Goal: Find specific page/section: Find specific page/section

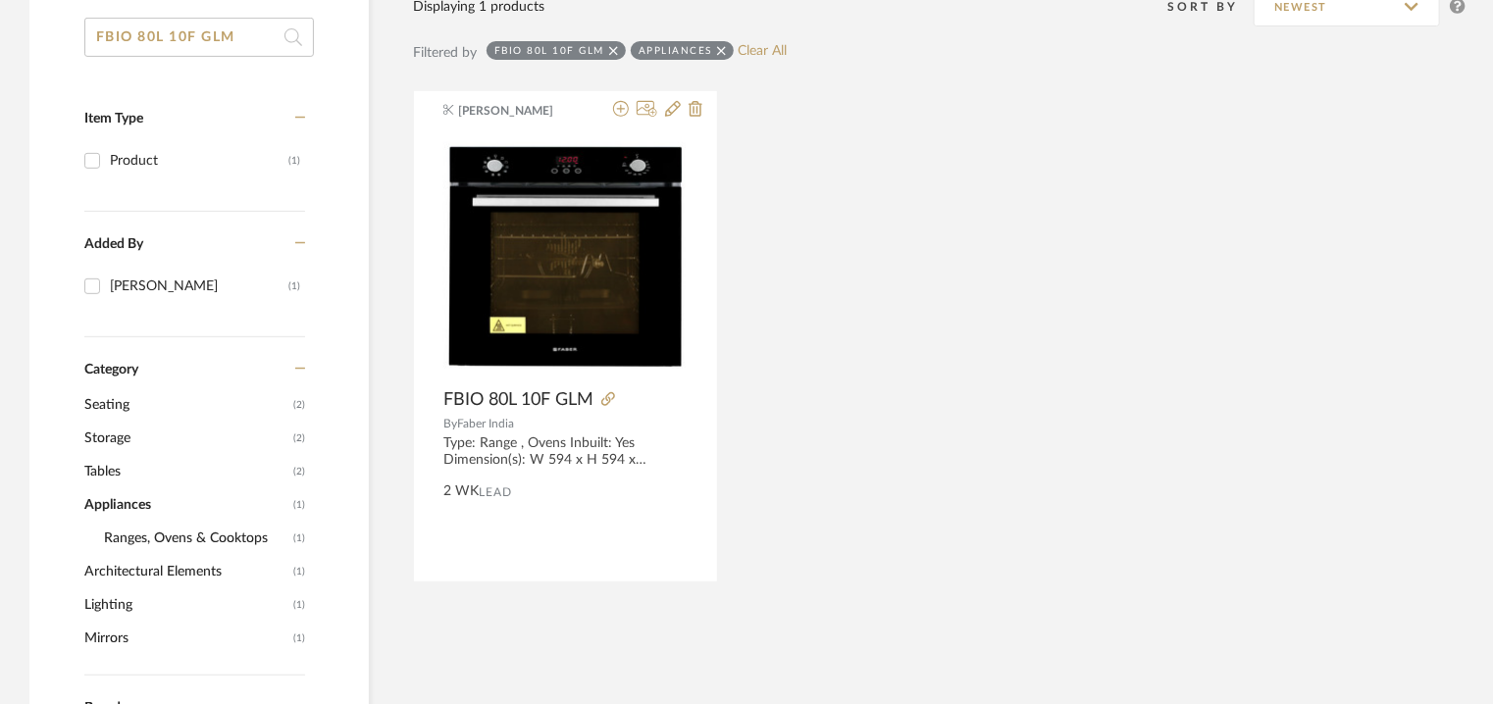
drag, startPoint x: 260, startPoint y: 34, endPoint x: 0, endPoint y: 35, distance: 260.0
click at [0, 35] on div "FBIO 80L 10F GLM Item Type Product (1) Added By [PERSON_NAME] (1) Category Seat…" at bounding box center [746, 640] width 1493 height 1364
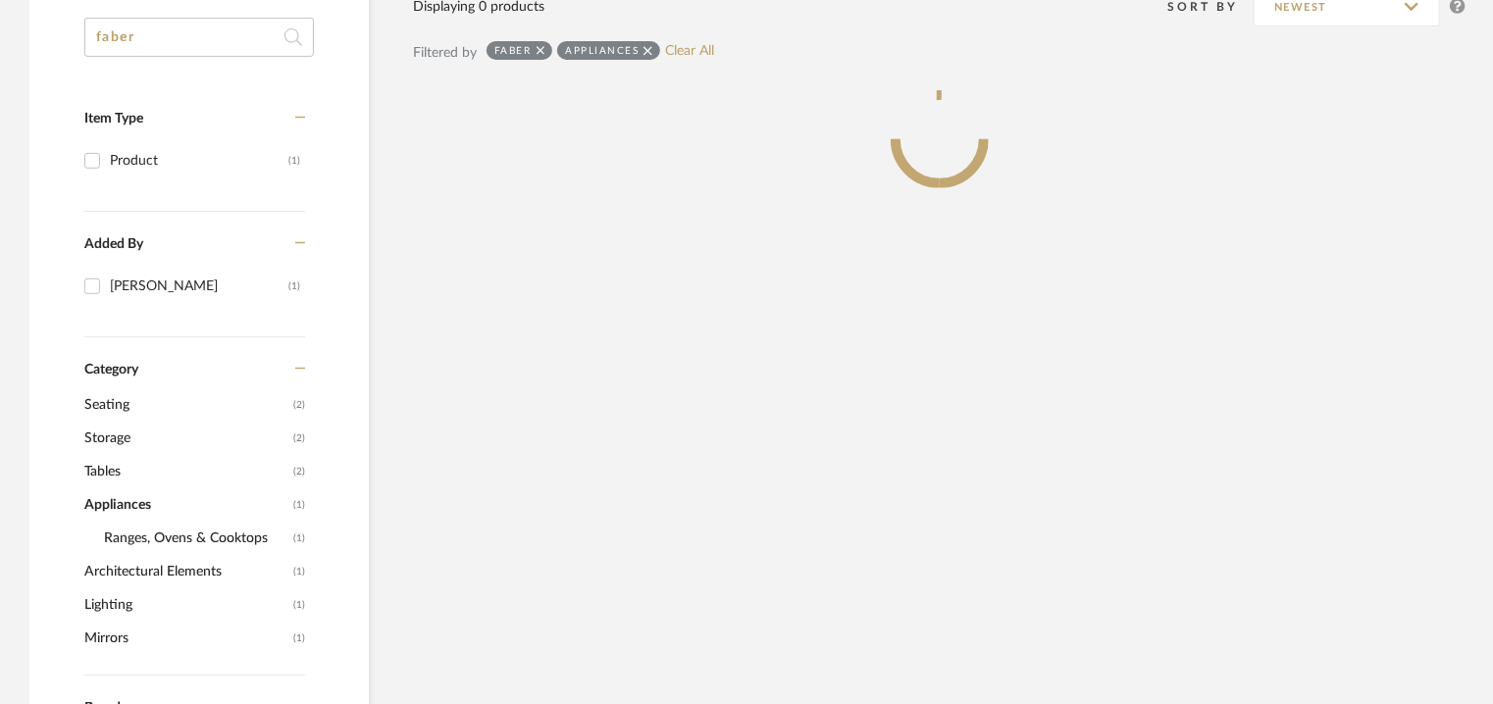
type input "faber"
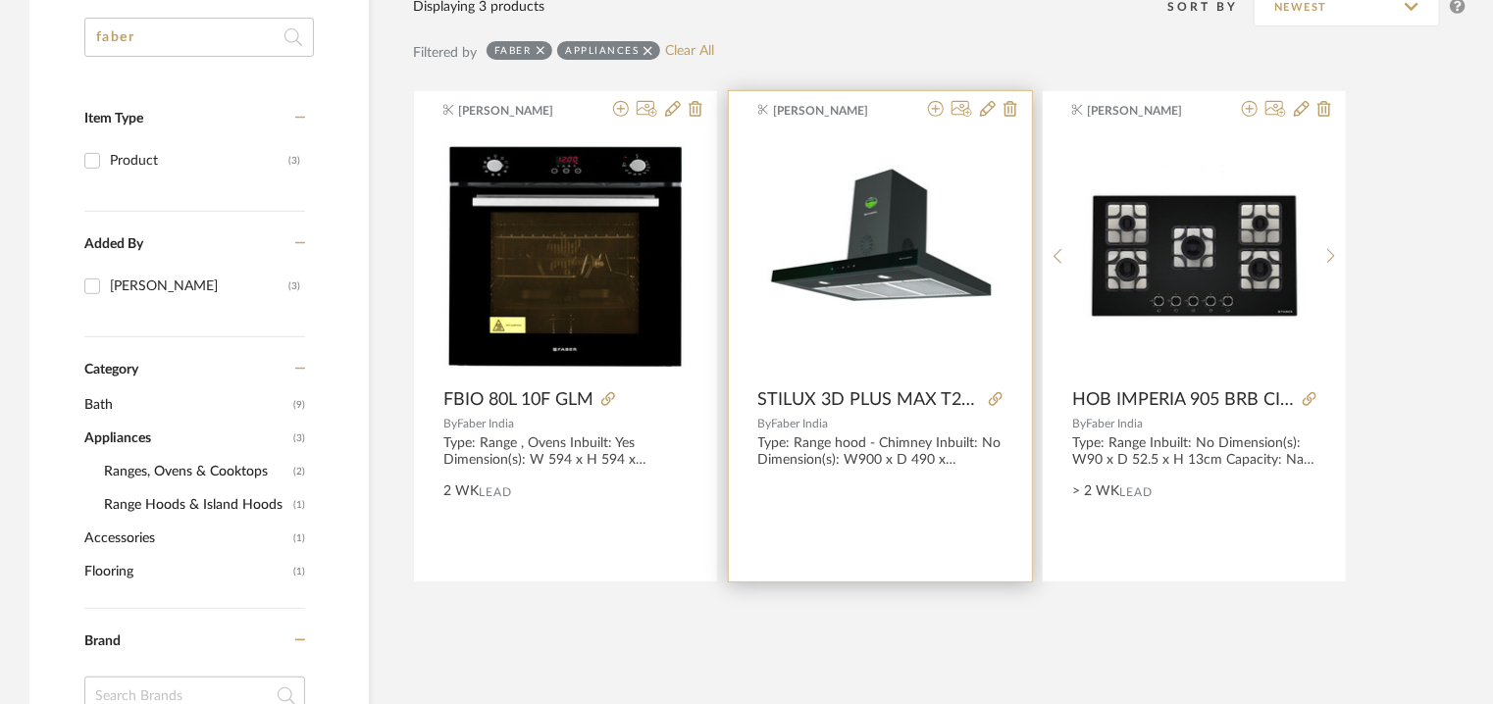
click at [983, 137] on div "0" at bounding box center [880, 255] width 244 height 245
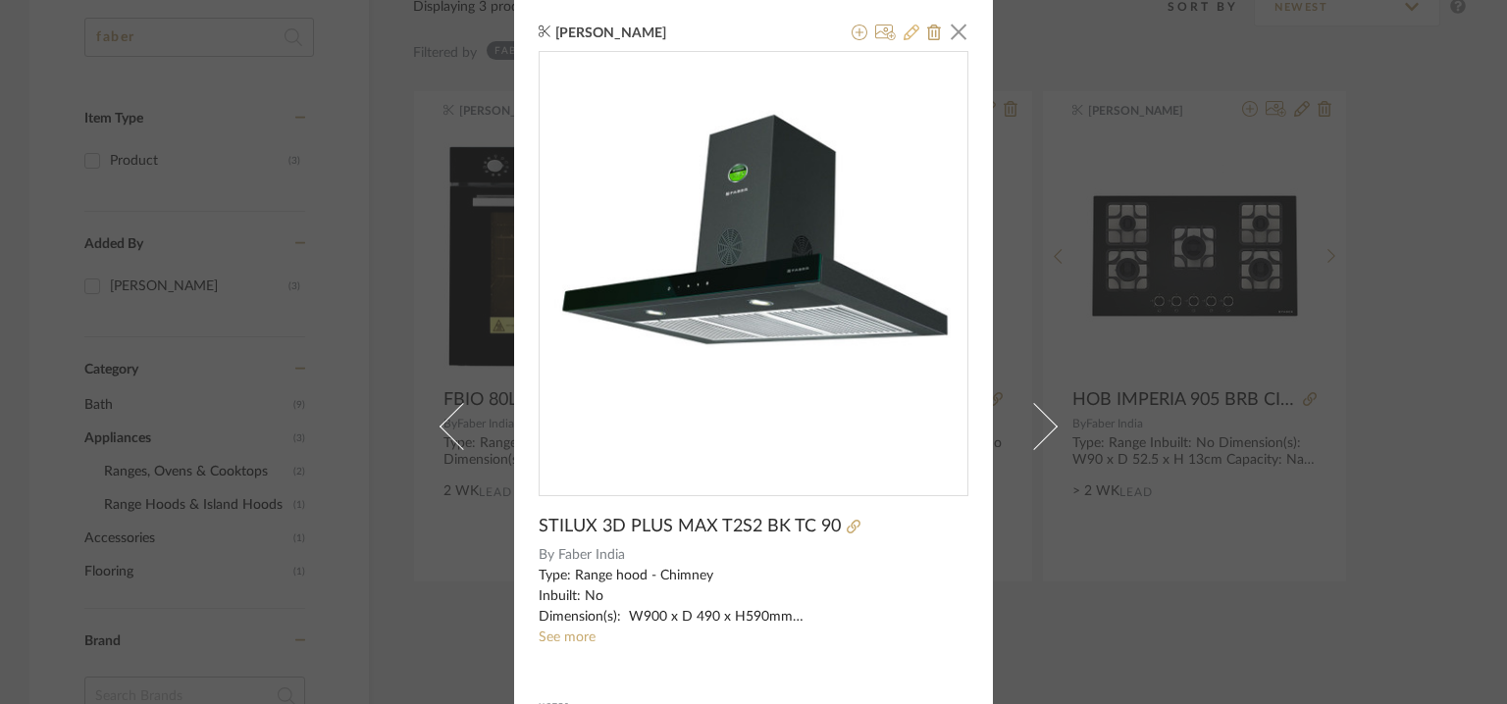
click at [904, 32] on icon at bounding box center [912, 33] width 16 height 16
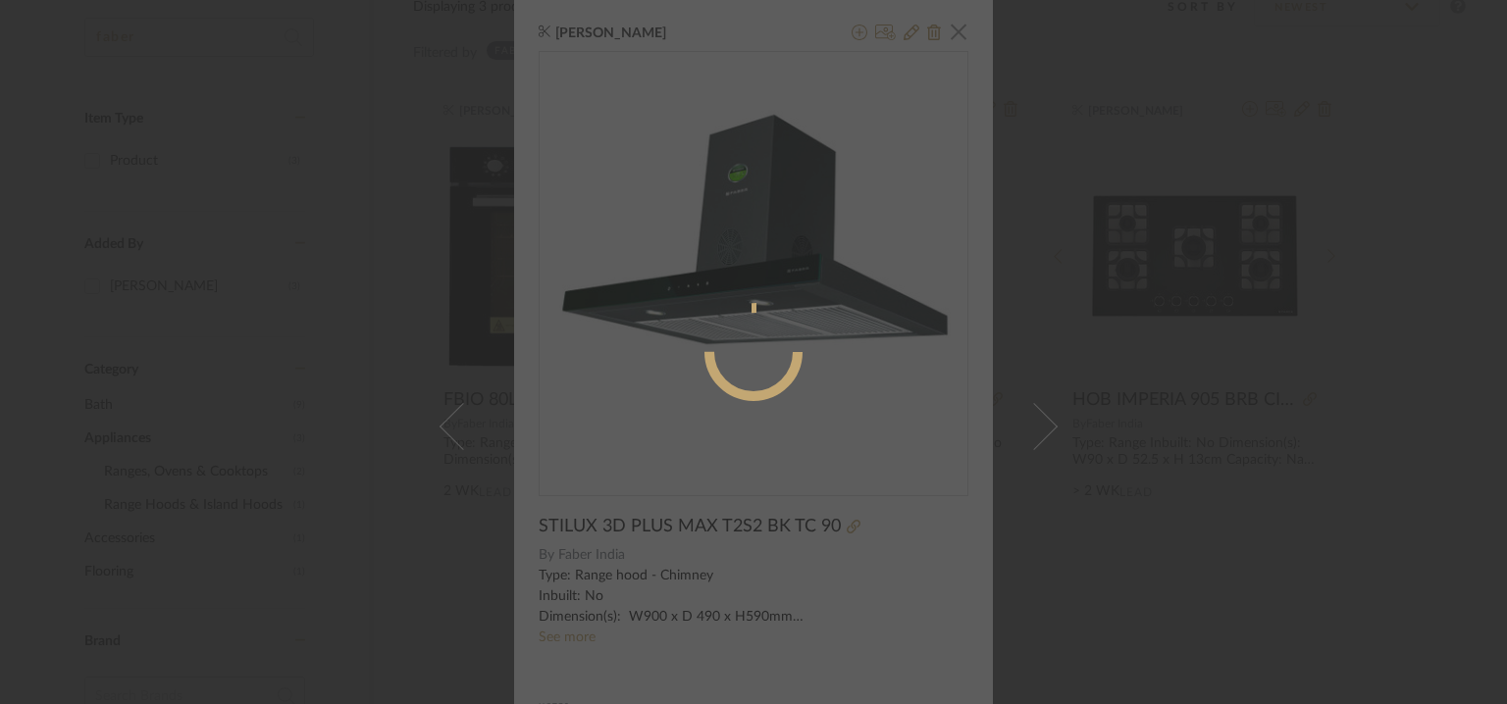
radio input "true"
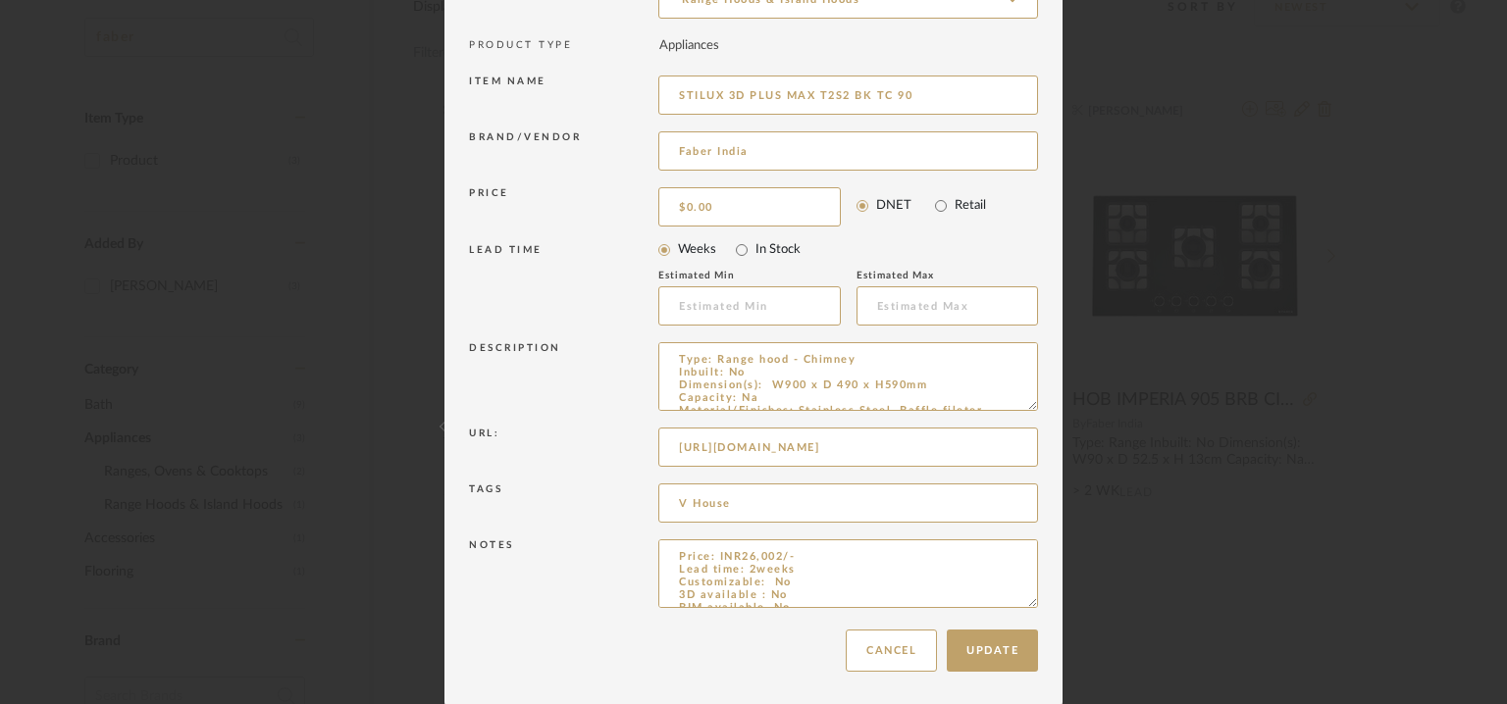
scroll to position [188, 0]
click at [1001, 647] on button "Update" at bounding box center [992, 650] width 91 height 42
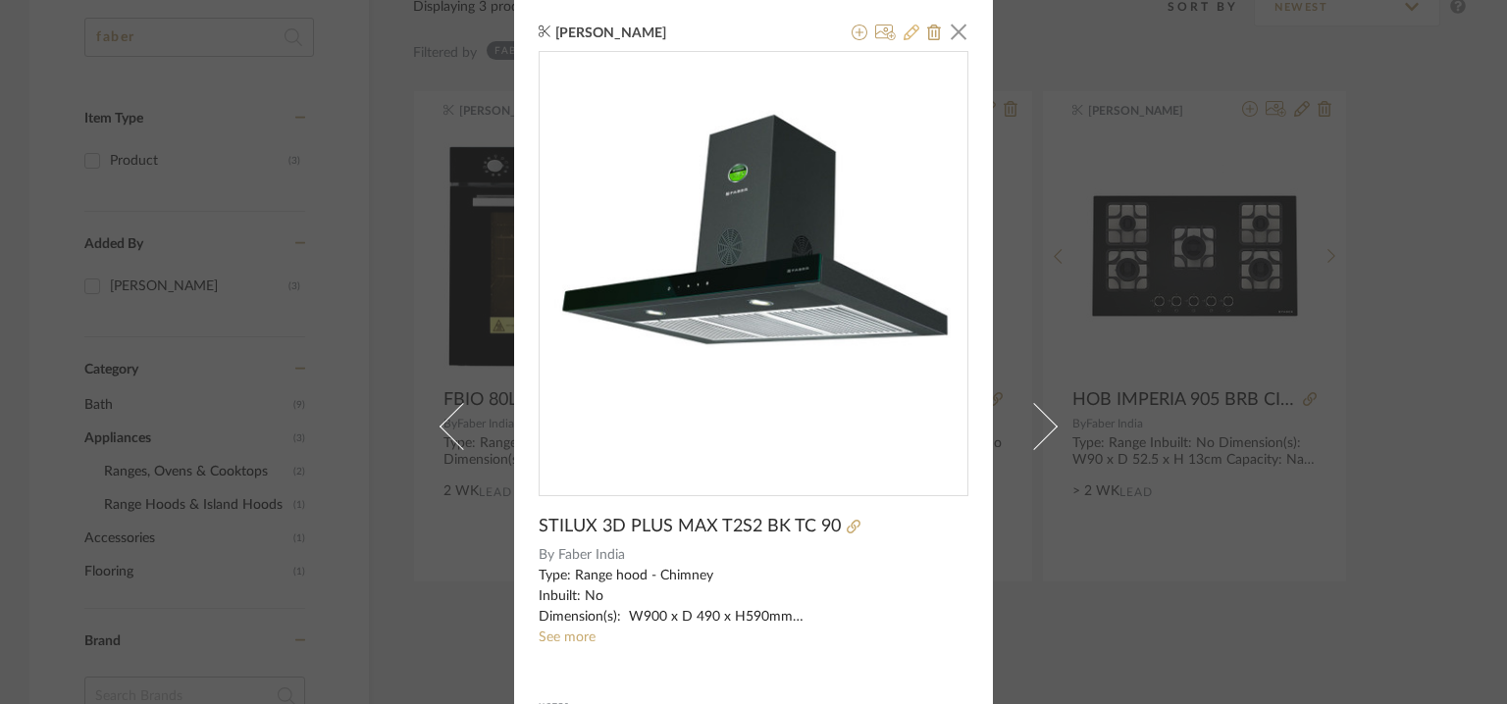
click at [907, 27] on icon at bounding box center [912, 33] width 16 height 16
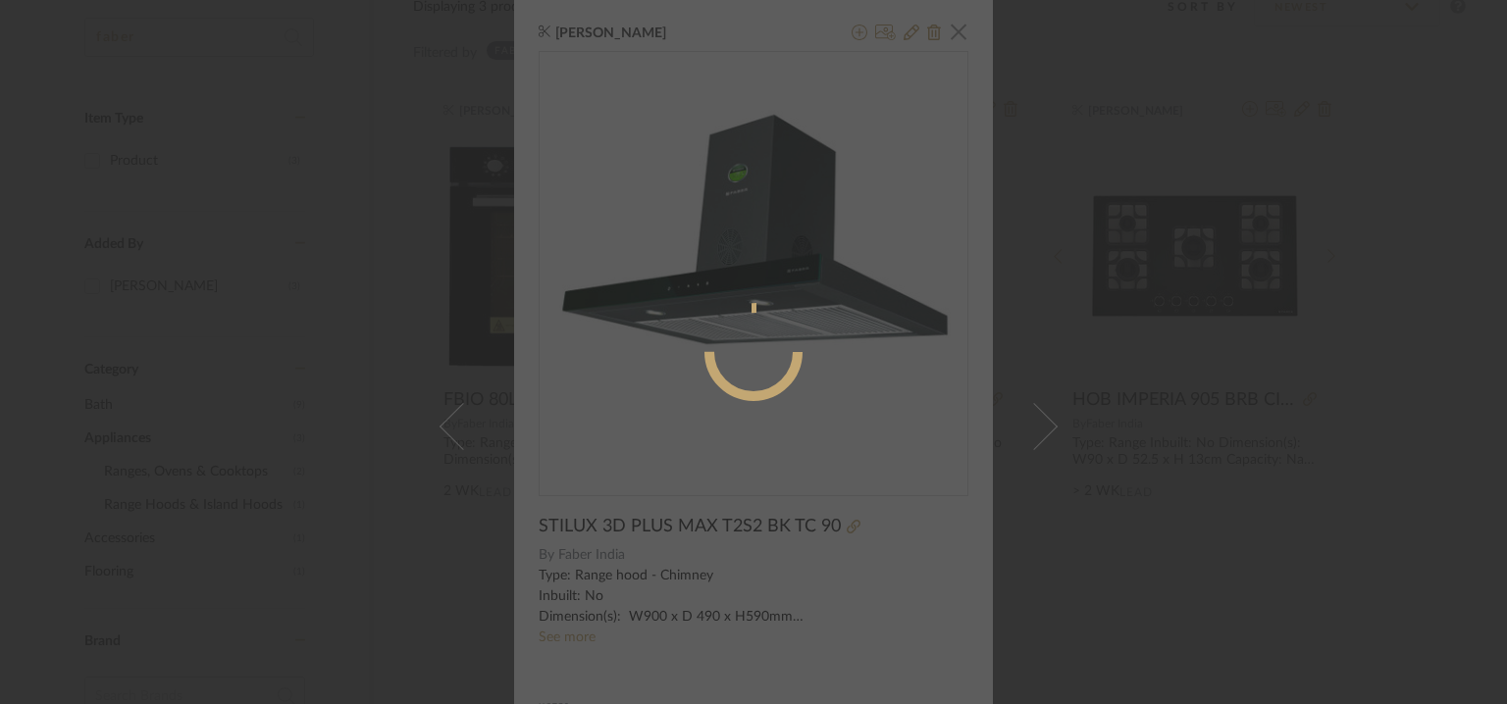
radio input "true"
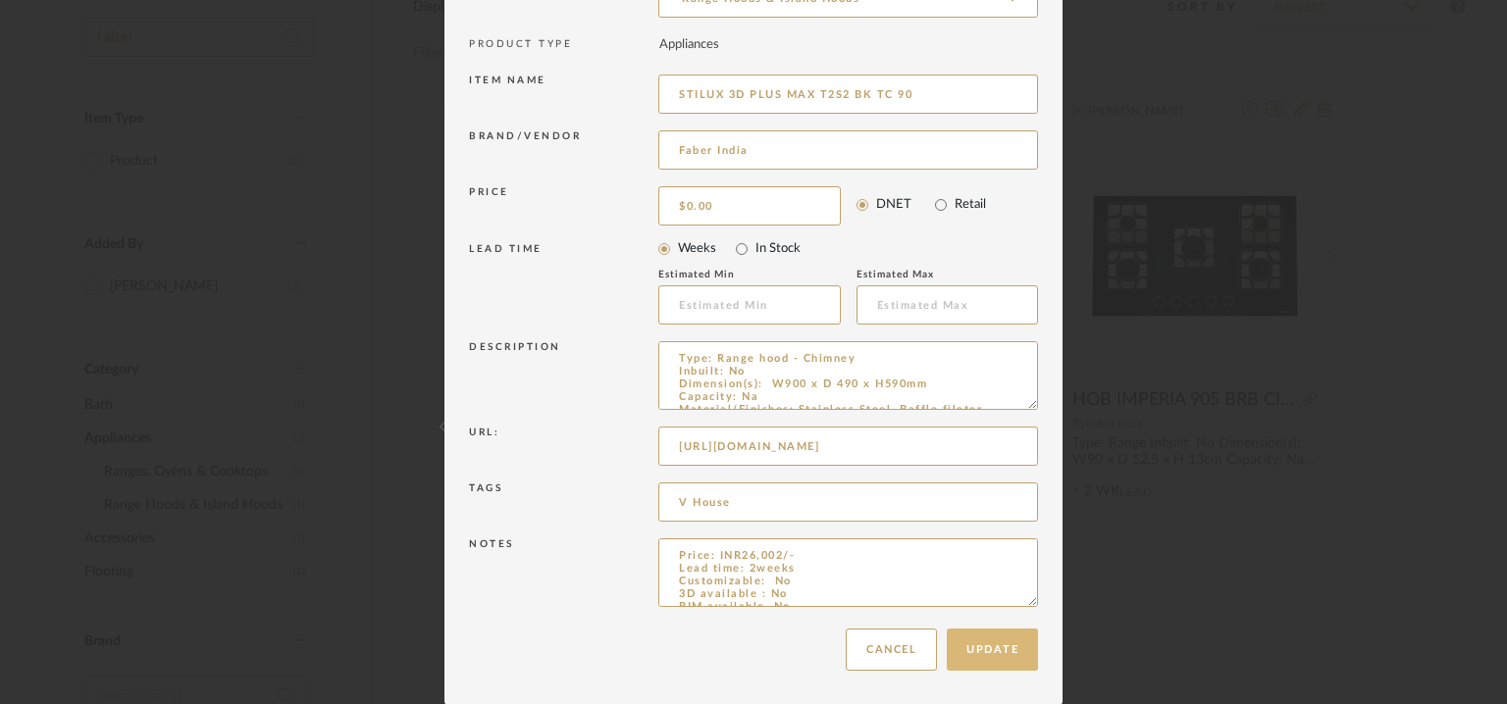
click at [951, 644] on button "Update" at bounding box center [992, 650] width 91 height 42
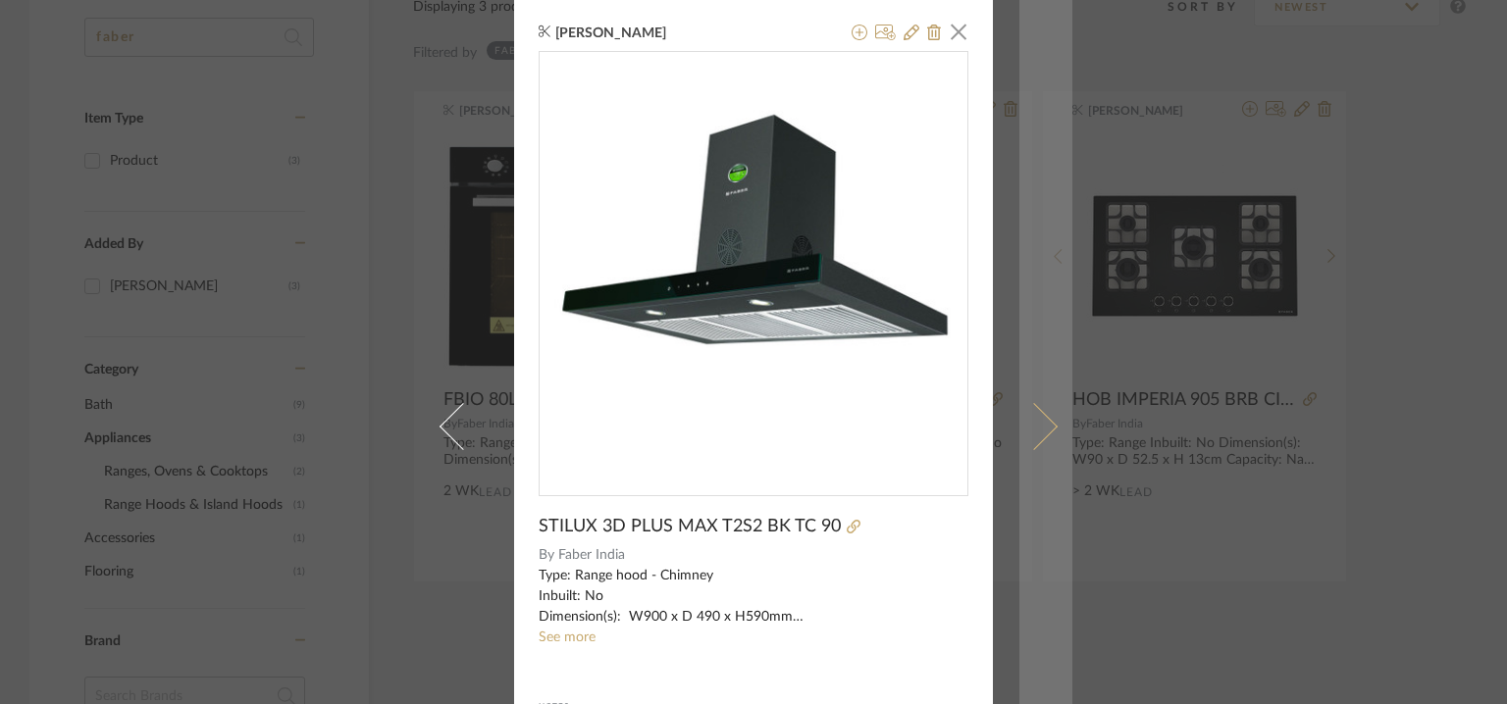
click at [1052, 290] on link at bounding box center [1045, 427] width 53 height 854
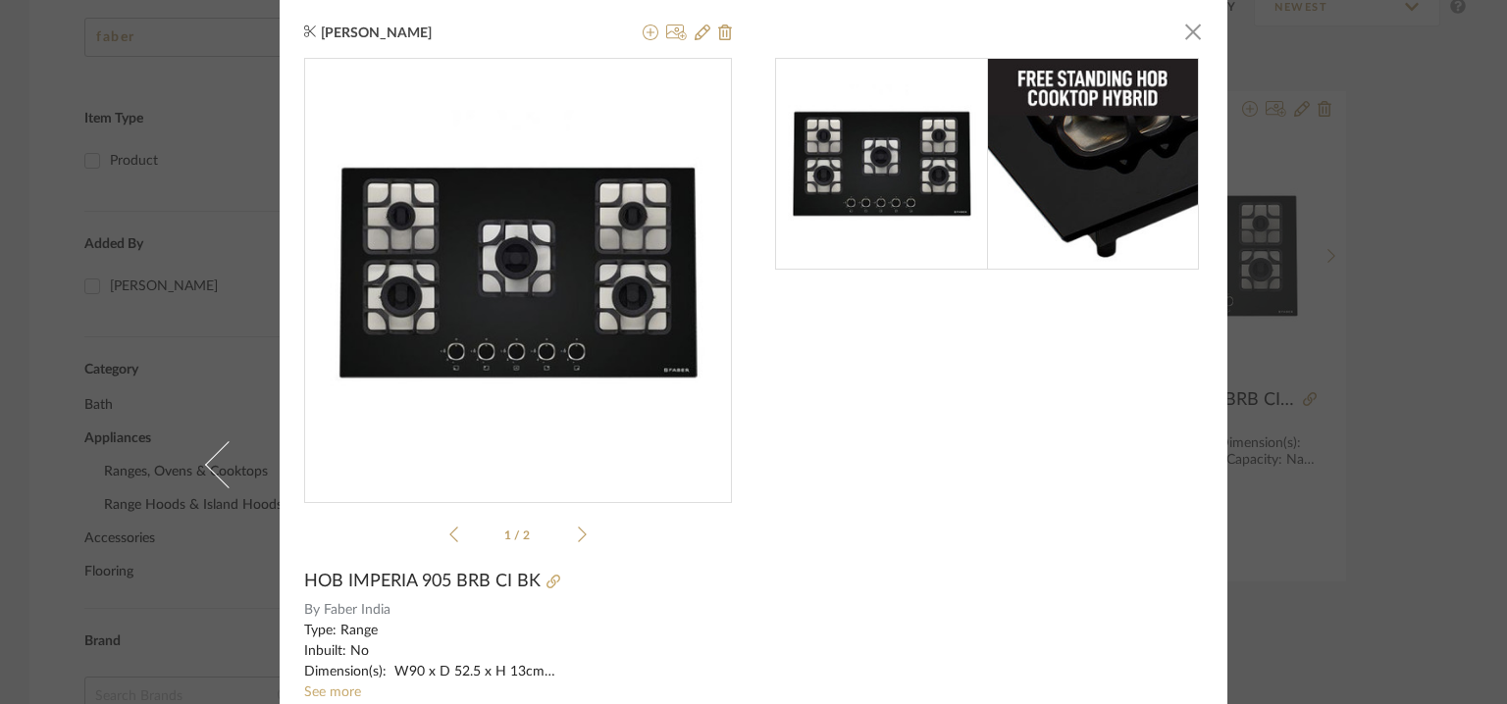
click at [1197, 31] on div "[PERSON_NAME] × 1 / 2 HOB IMPERIA 905 BRB CI BK By Faber India Type: Range Inbu…" at bounding box center [754, 464] width 948 height 929
click at [1186, 31] on span "button" at bounding box center [1192, 31] width 39 height 39
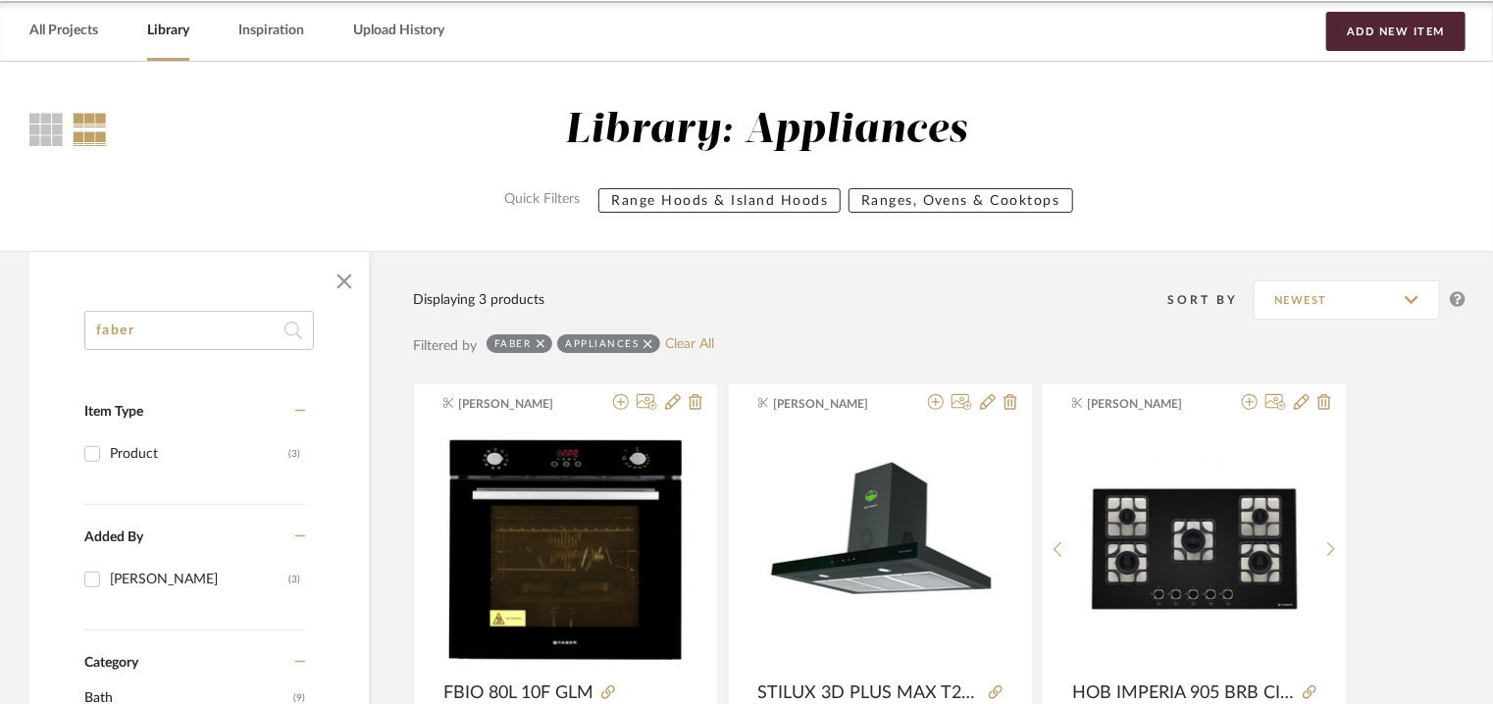
scroll to position [0, 0]
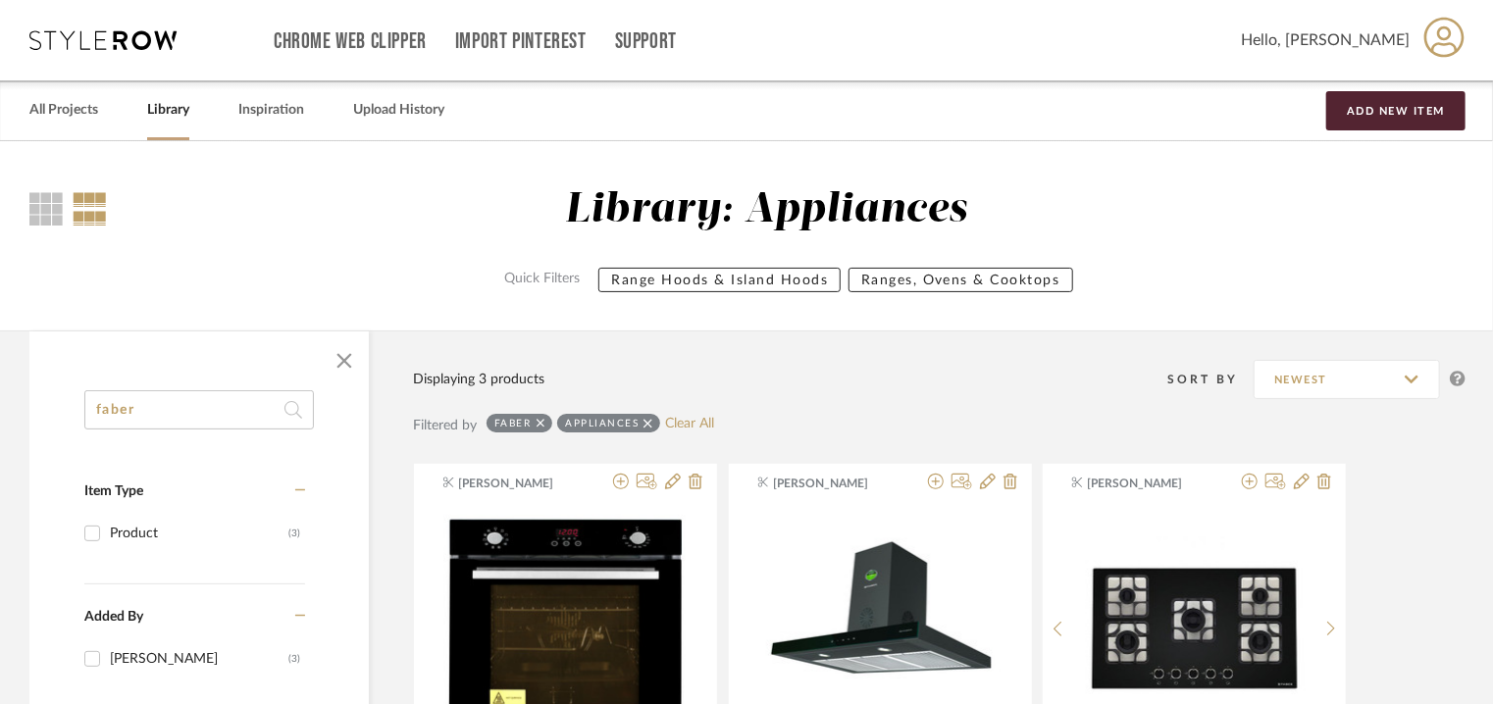
drag, startPoint x: 155, startPoint y: 421, endPoint x: 0, endPoint y: 364, distance: 165.1
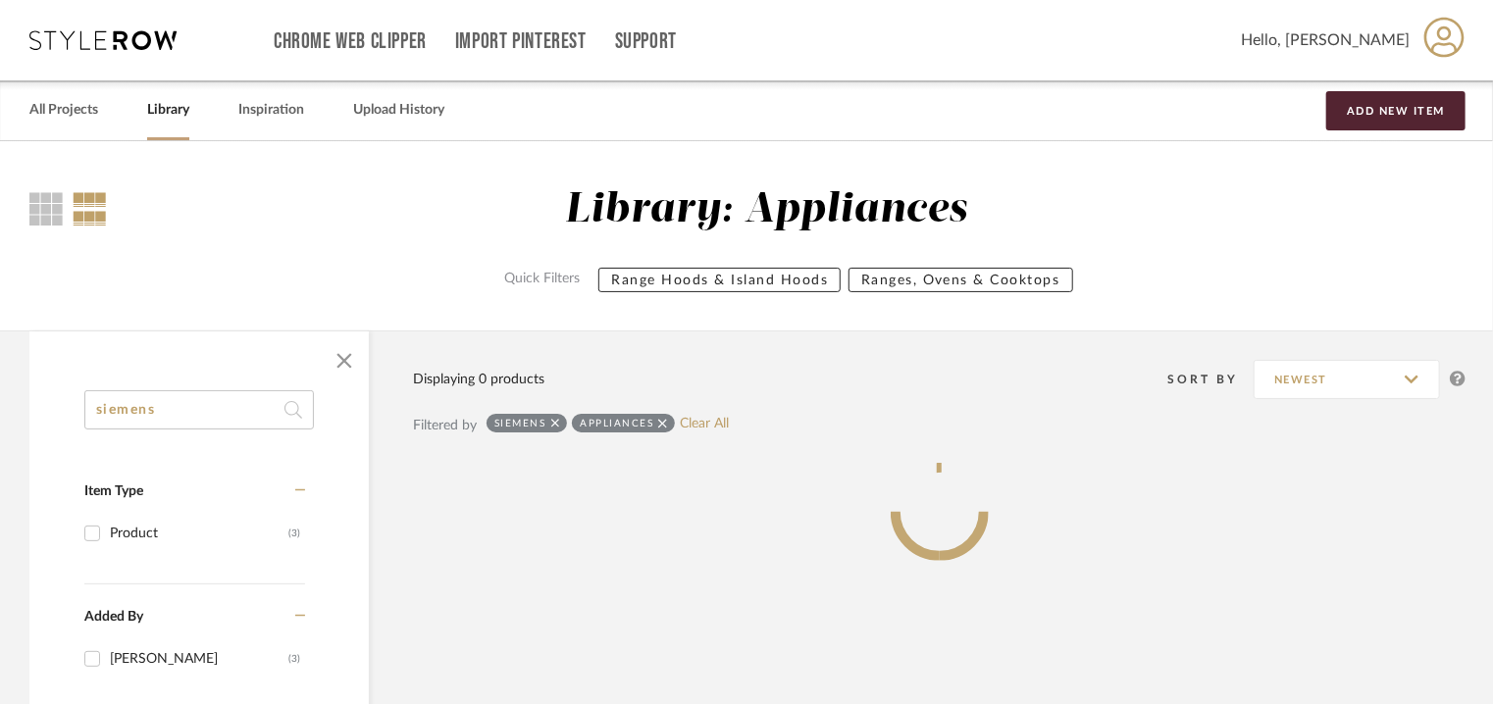
type input "siemens"
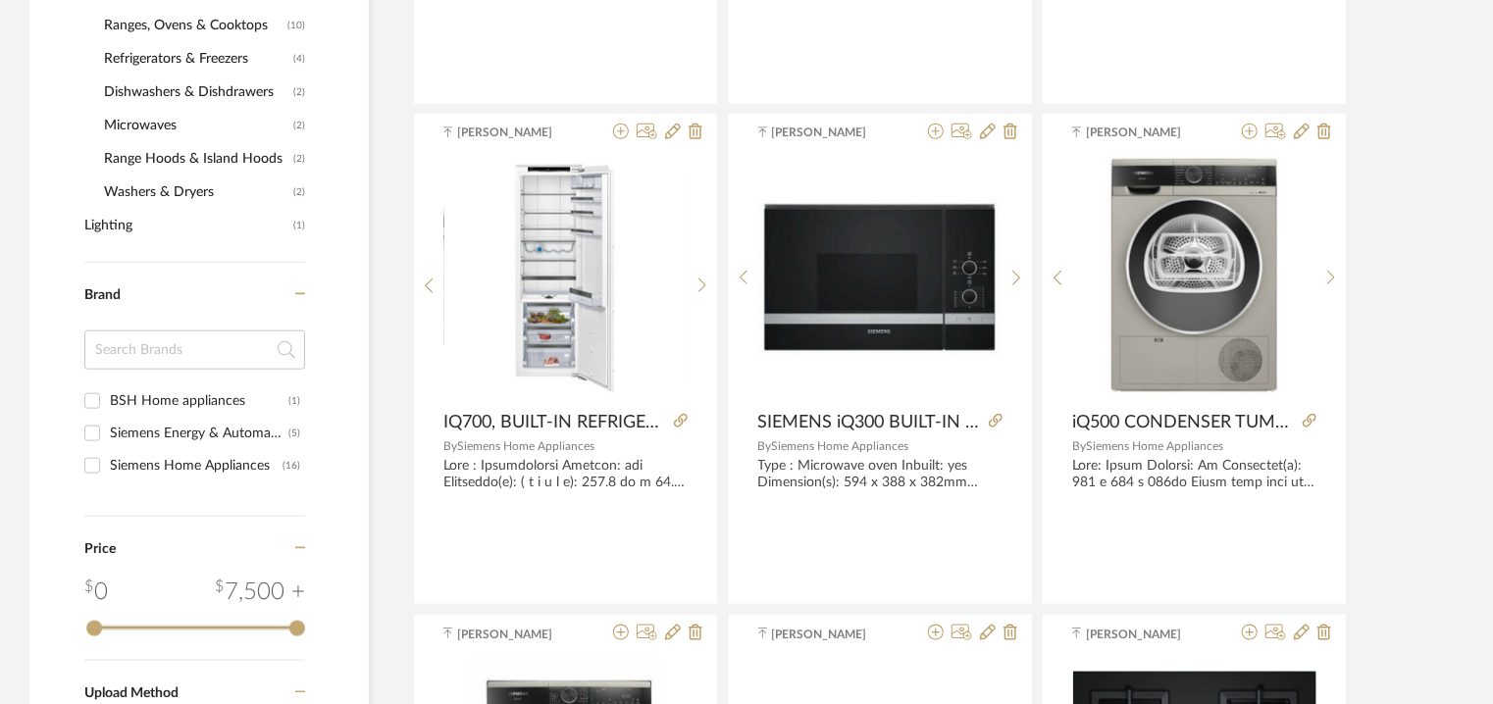
scroll to position [883, 0]
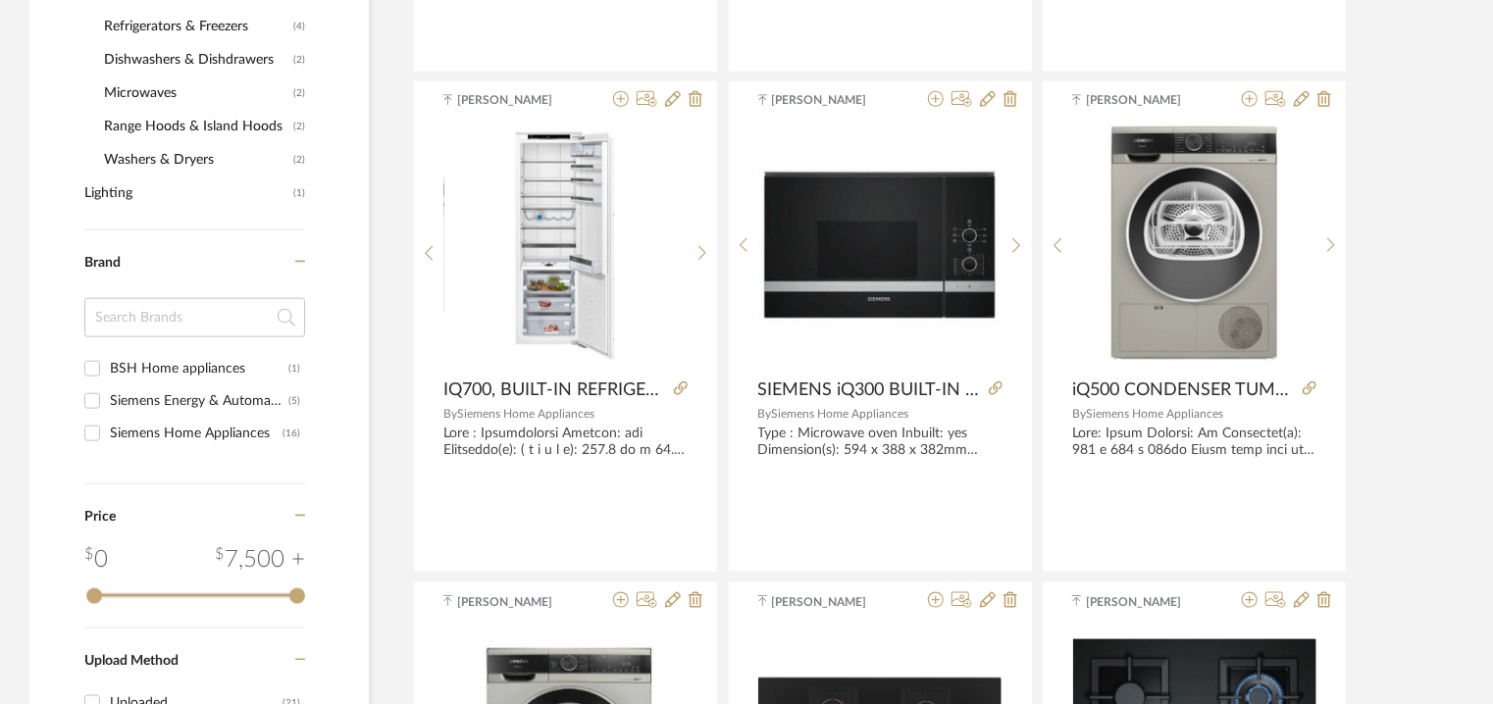
click at [192, 429] on div "Siemens Home Appliances" at bounding box center [196, 433] width 173 height 31
click at [108, 429] on input "Siemens Home Appliances (16)" at bounding box center [92, 433] width 31 height 31
checkbox input "true"
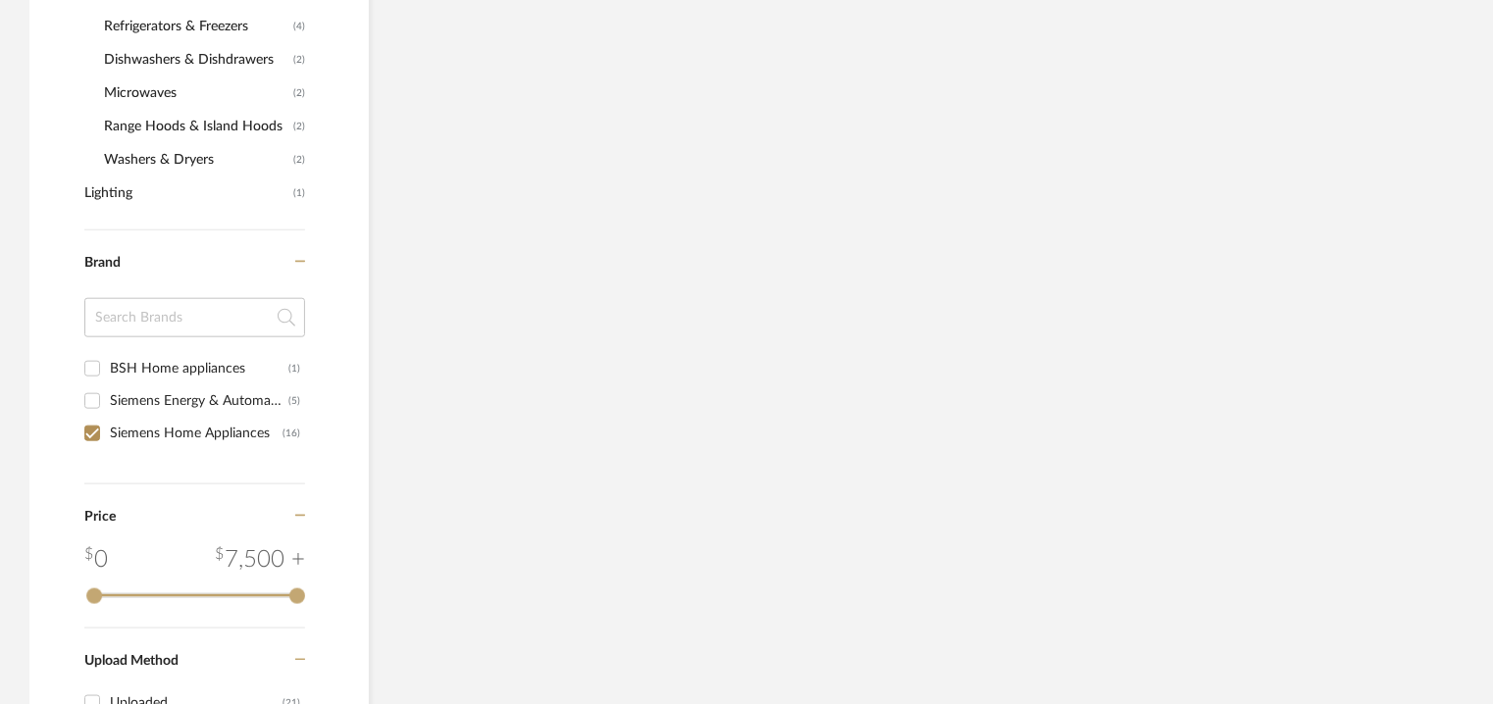
scroll to position [294, 0]
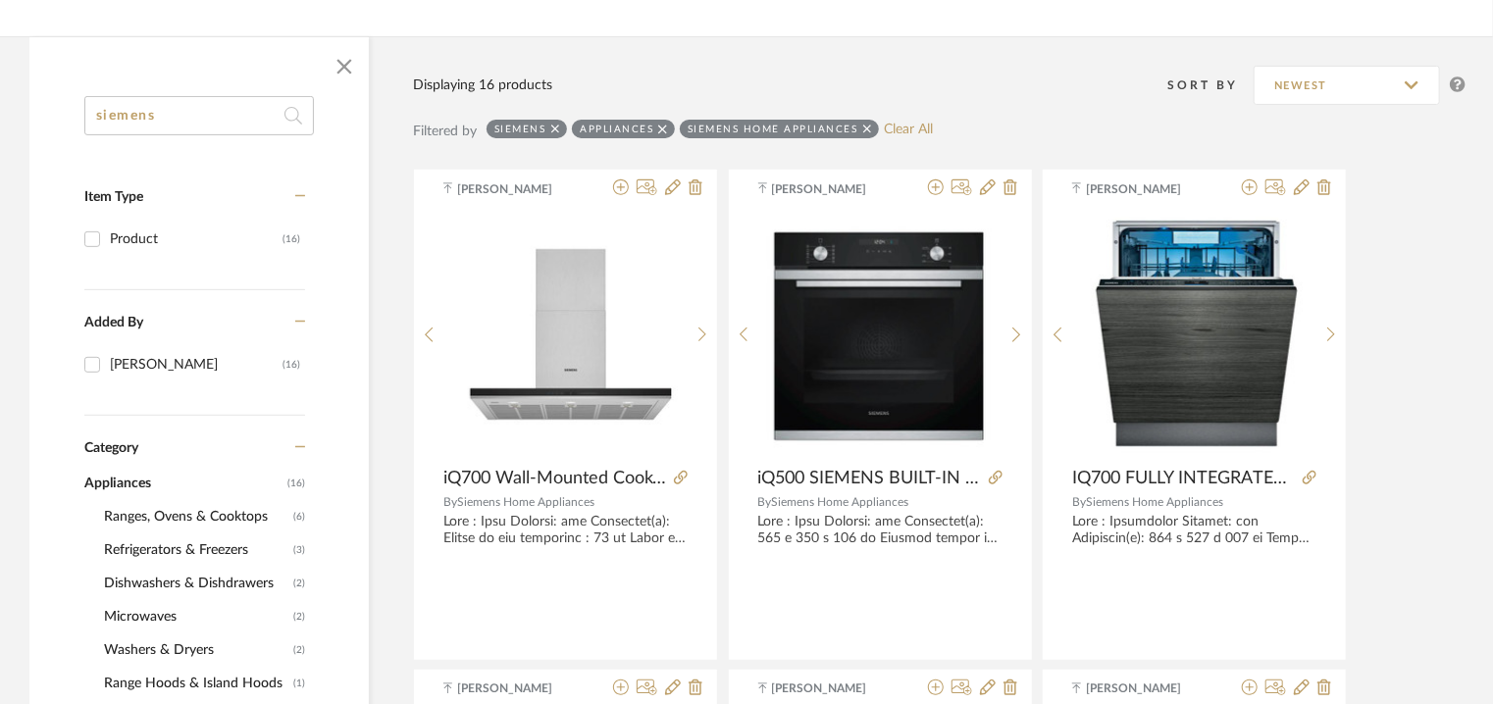
drag, startPoint x: 171, startPoint y: 115, endPoint x: 0, endPoint y: 56, distance: 180.6
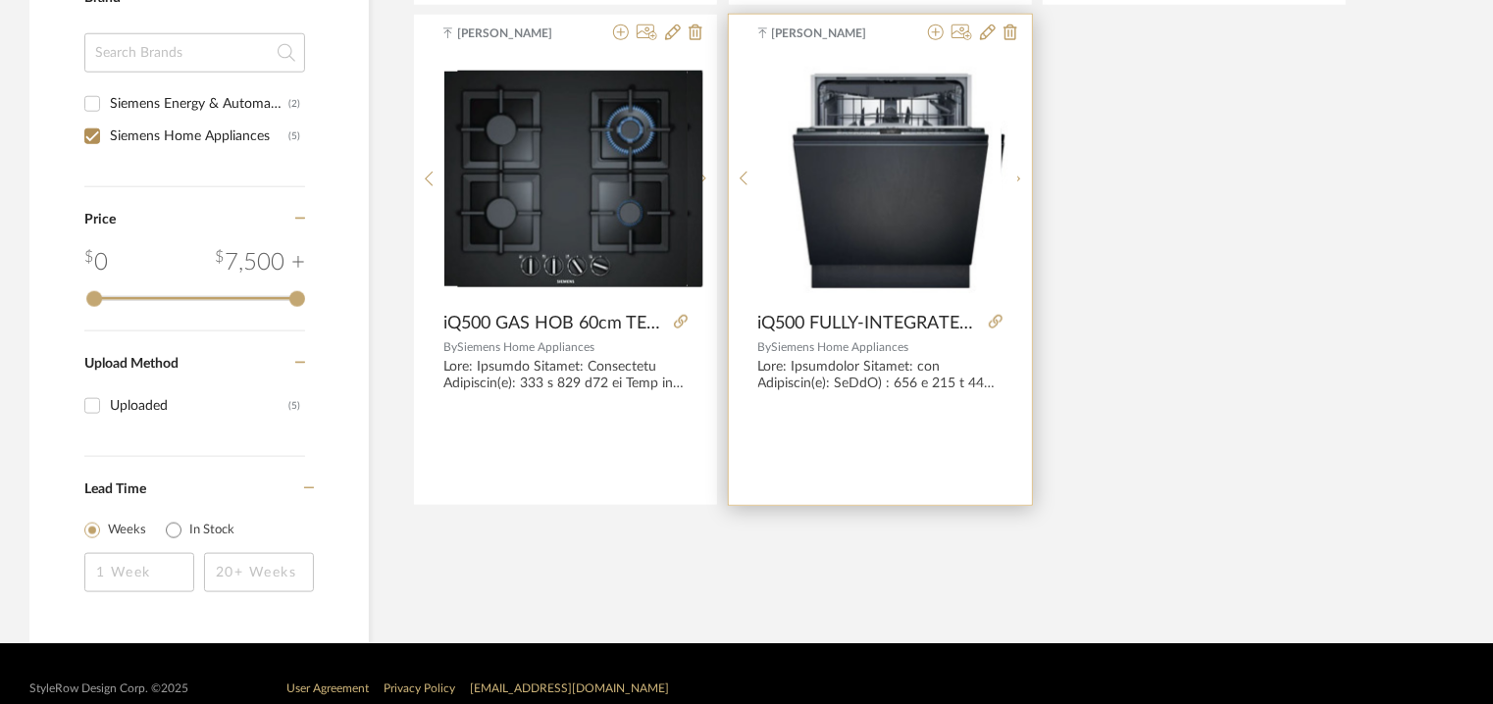
scroll to position [977, 0]
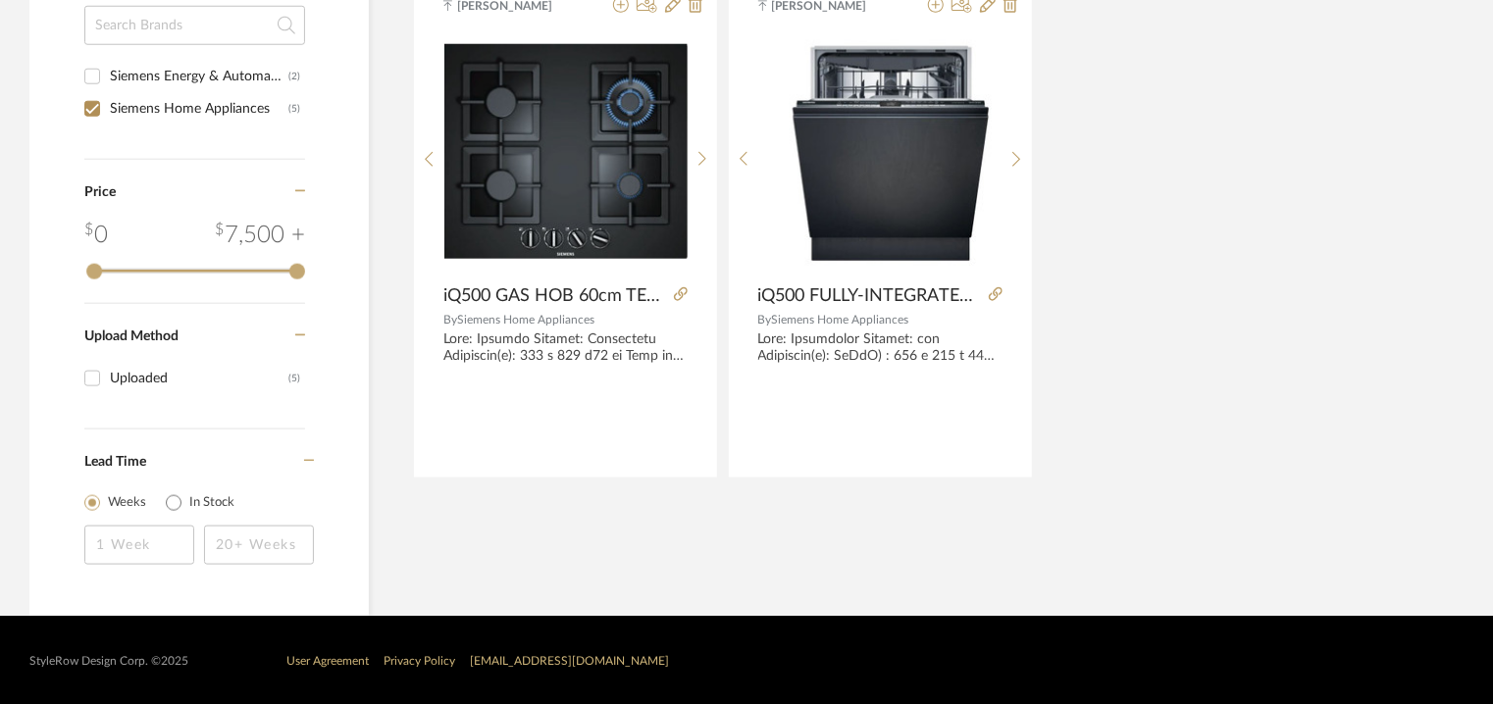
type input "iq500"
